Goal: Navigation & Orientation: Find specific page/section

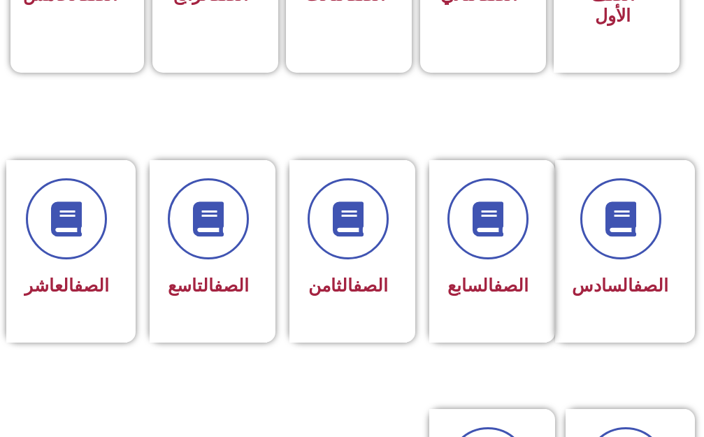
scroll to position [559, 0]
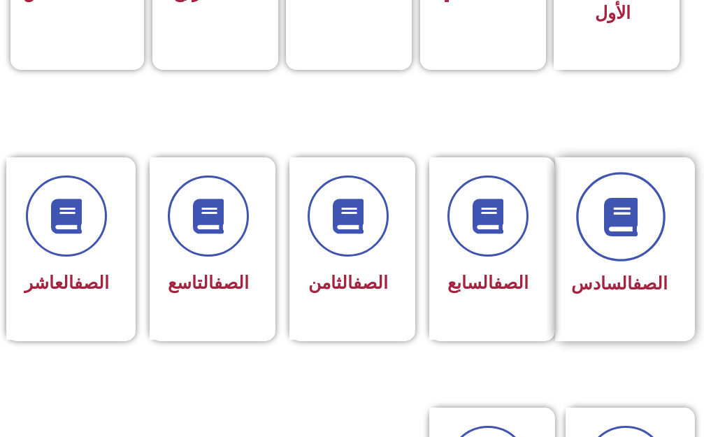
click at [630, 198] on icon at bounding box center [620, 216] width 38 height 38
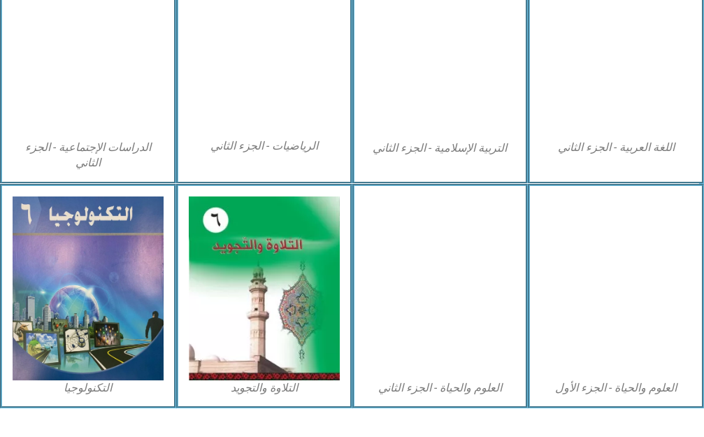
scroll to position [809, 0]
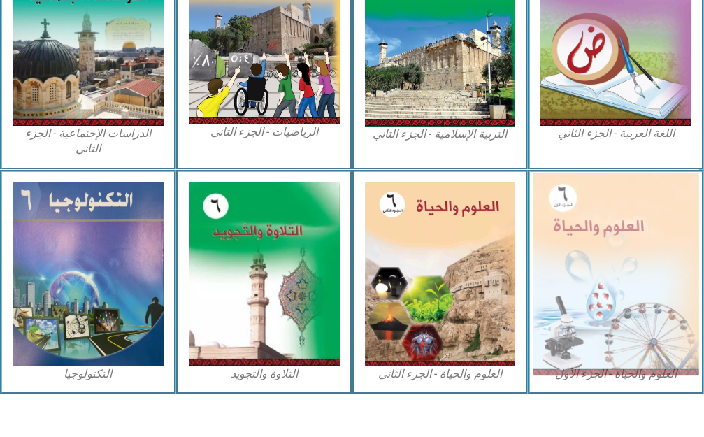
click at [620, 240] on img at bounding box center [616, 274] width 166 height 203
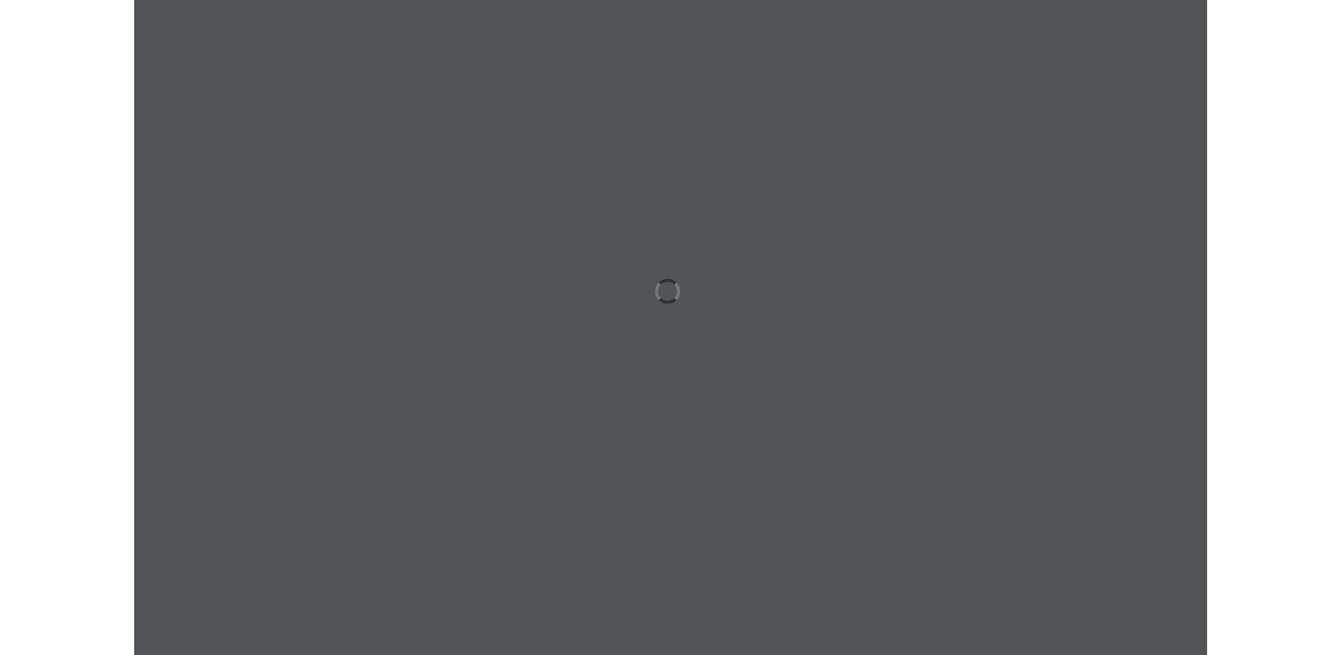
scroll to position [0, 43]
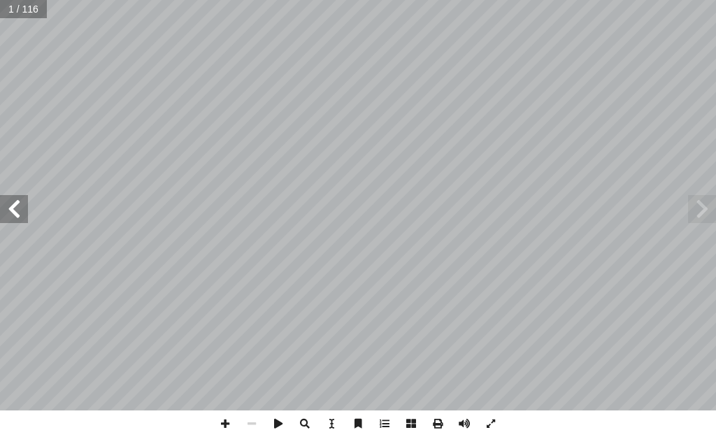
click at [13, 210] on span at bounding box center [14, 209] width 28 height 28
click at [13, 212] on span at bounding box center [14, 209] width 28 height 28
click at [12, 217] on span at bounding box center [14, 209] width 28 height 28
click at [10, 214] on span at bounding box center [14, 209] width 28 height 28
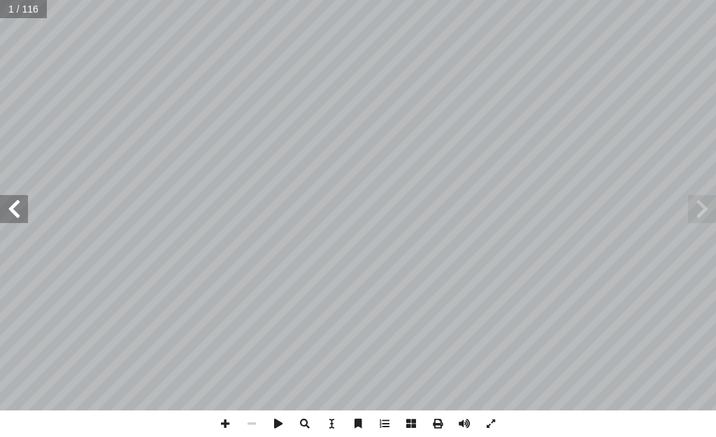
click at [10, 209] on span at bounding box center [14, 209] width 28 height 28
click at [15, 205] on span at bounding box center [14, 209] width 28 height 28
click at [11, 203] on span at bounding box center [14, 209] width 28 height 28
click at [5, 201] on span at bounding box center [14, 209] width 28 height 28
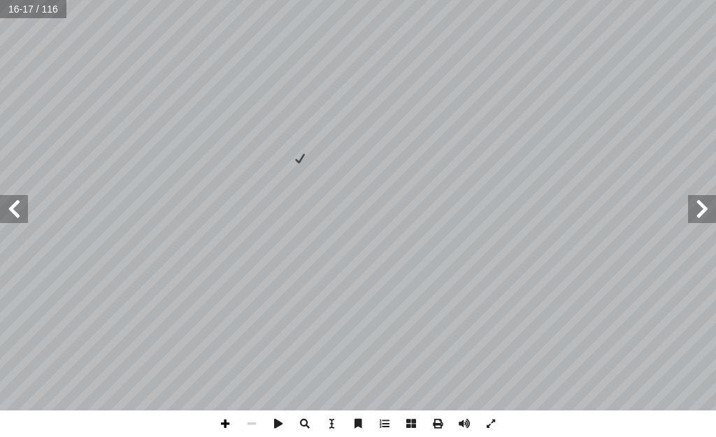
click at [223, 420] on span at bounding box center [225, 423] width 27 height 27
